Goal: Task Accomplishment & Management: Manage account settings

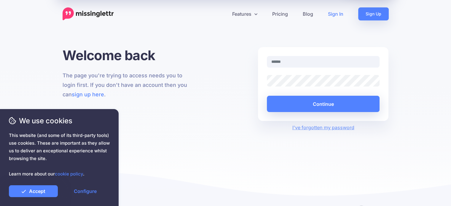
type input "**********"
click at [309, 61] on input "**********" at bounding box center [323, 62] width 113 height 12
drag, startPoint x: 309, startPoint y: 61, endPoint x: 252, endPoint y: 60, distance: 56.3
click at [252, 60] on div "**********" at bounding box center [225, 89] width 335 height 84
type input "**********"
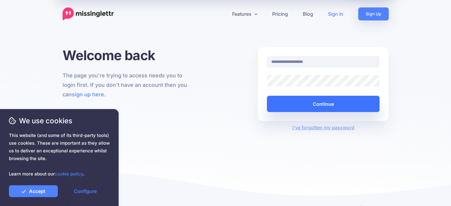
click at [279, 104] on button "Continue" at bounding box center [323, 104] width 113 height 16
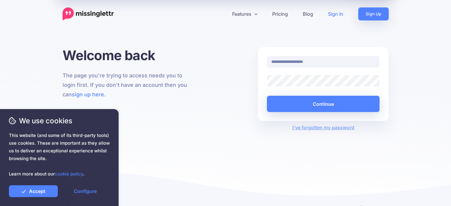
click at [262, 79] on div at bounding box center [323, 81] width 122 height 12
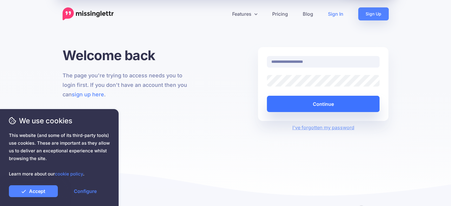
click at [285, 102] on button "Continue" at bounding box center [323, 104] width 113 height 16
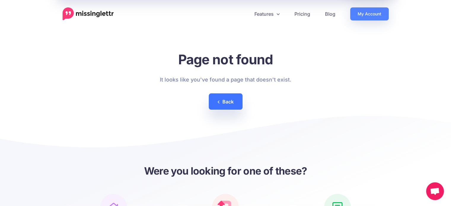
click at [230, 103] on link "Back" at bounding box center [226, 101] width 34 height 16
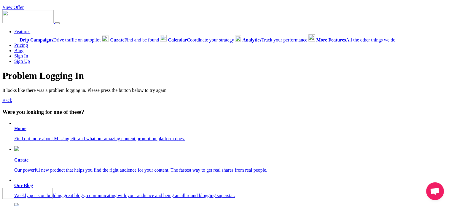
click at [8, 102] on link "Back" at bounding box center [7, 100] width 10 height 5
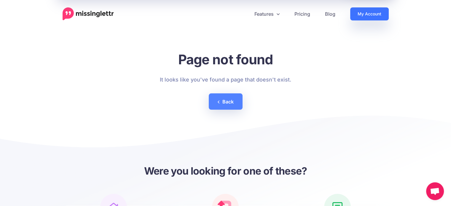
click at [361, 19] on link "My Account" at bounding box center [369, 13] width 39 height 13
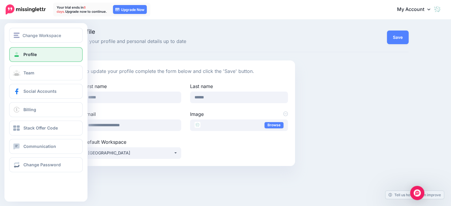
click at [38, 53] on link "Profile" at bounding box center [45, 54] width 73 height 15
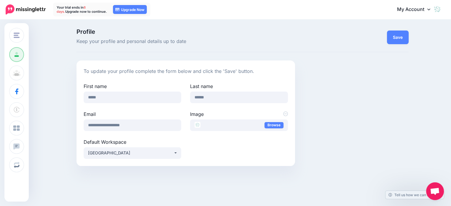
click at [409, 12] on link "My Account" at bounding box center [416, 9] width 51 height 15
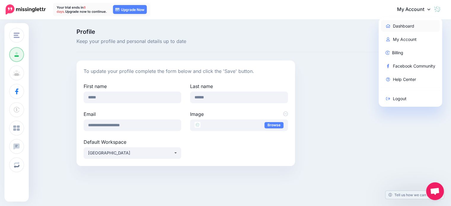
click at [408, 26] on link "Dashboard" at bounding box center [410, 26] width 59 height 12
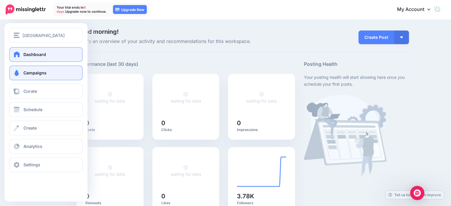
click at [23, 74] on link "Campaigns" at bounding box center [45, 72] width 73 height 15
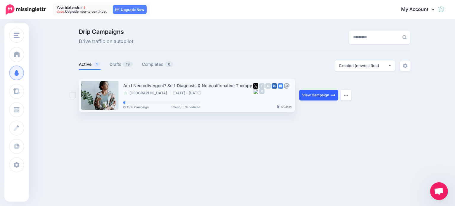
click at [312, 91] on link "View Campaign" at bounding box center [318, 95] width 39 height 11
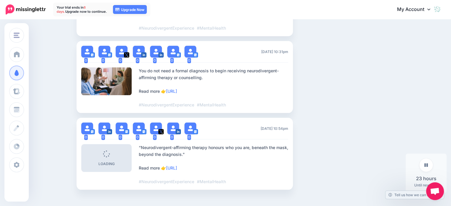
scroll to position [606, 0]
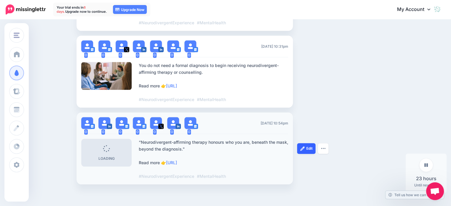
click at [308, 143] on link "Edit" at bounding box center [306, 148] width 18 height 11
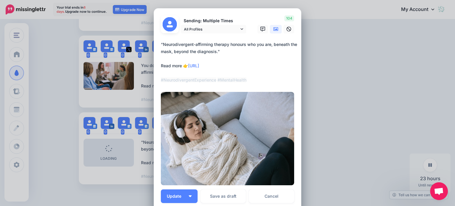
click at [339, 127] on div "Edit Post Loading Sending: Multiple Times" at bounding box center [227, 103] width 455 height 206
click at [276, 196] on link "Cancel" at bounding box center [271, 196] width 45 height 14
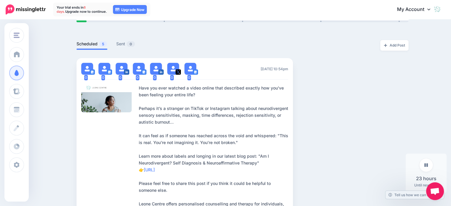
scroll to position [141, 0]
